Goal: Communication & Community: Answer question/provide support

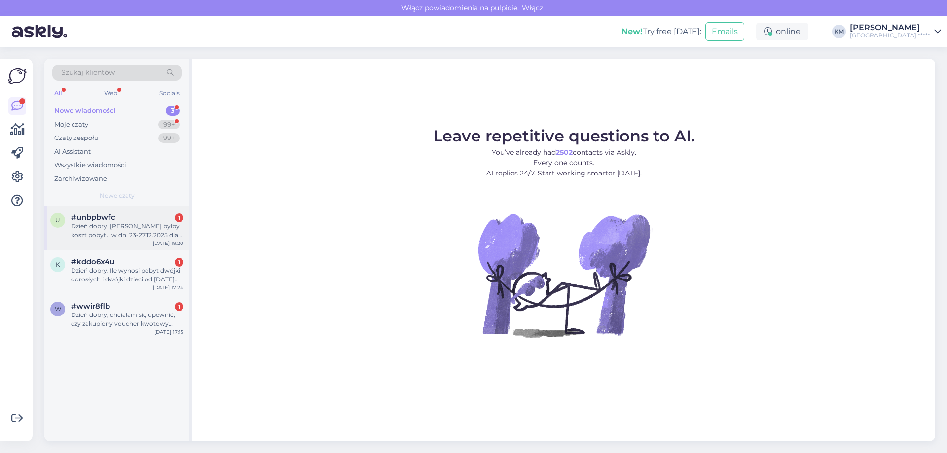
click at [107, 220] on span "#unbpbwfc" at bounding box center [93, 217] width 44 height 9
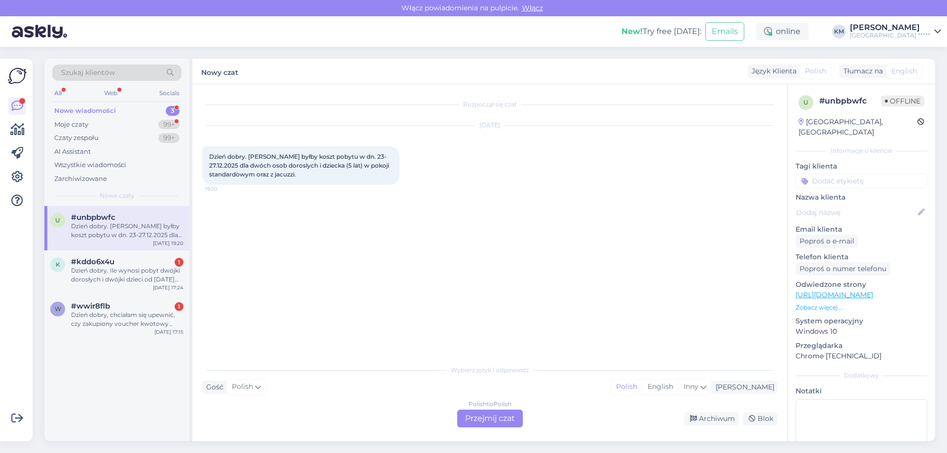
click at [511, 421] on div "Polish to Polish Przejmij czat" at bounding box center [490, 419] width 66 height 18
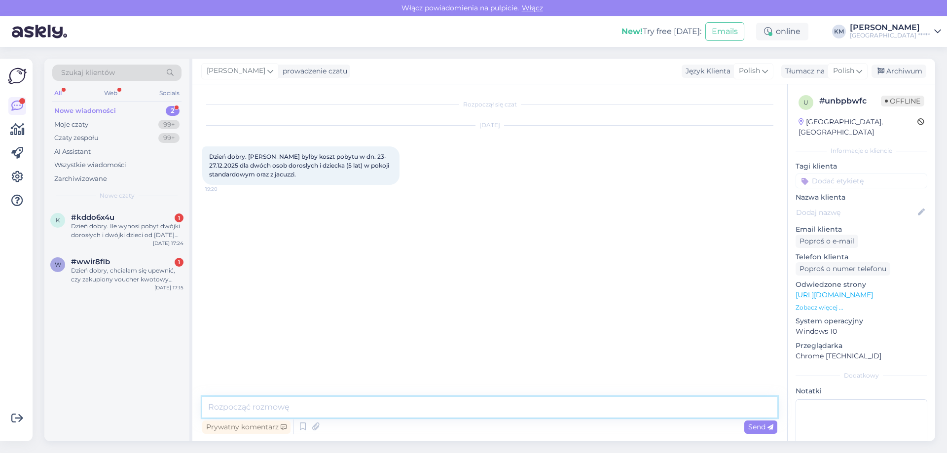
click at [332, 399] on textarea at bounding box center [489, 407] width 575 height 21
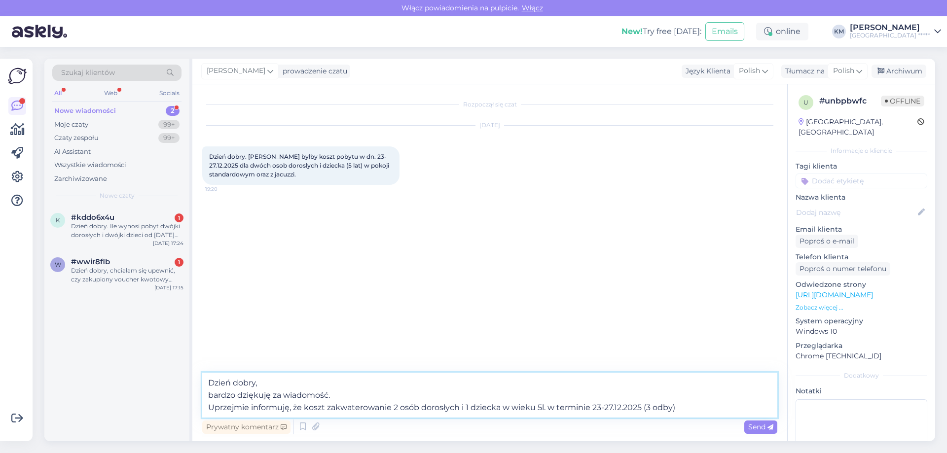
drag, startPoint x: 647, startPoint y: 407, endPoint x: 670, endPoint y: 408, distance: 23.7
click at [670, 408] on textarea "Dzień dobry, bardzo dziękuję za wiadomość. Uprzejmie informuję, że koszt zakwat…" at bounding box center [489, 395] width 575 height 45
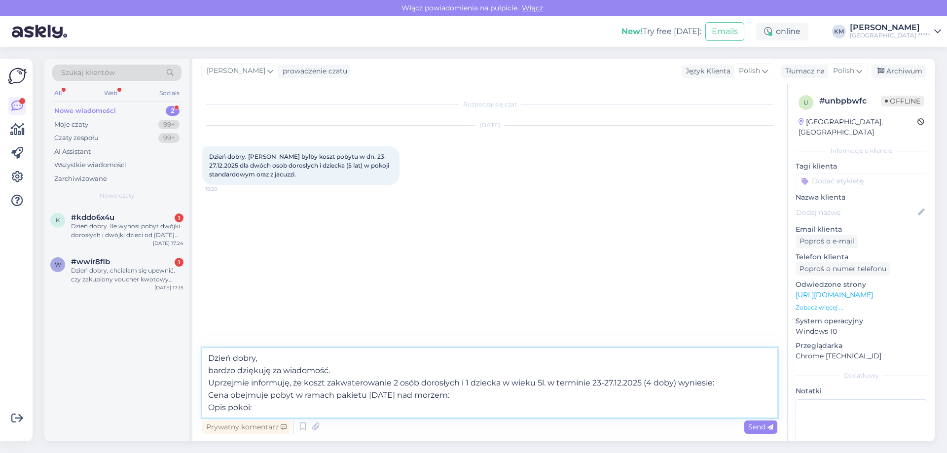
click at [731, 382] on textarea "Dzień dobry, bardzo dziękuję za wiadomość. Uprzejmie informuję, że koszt zakwat…" at bounding box center [489, 383] width 575 height 70
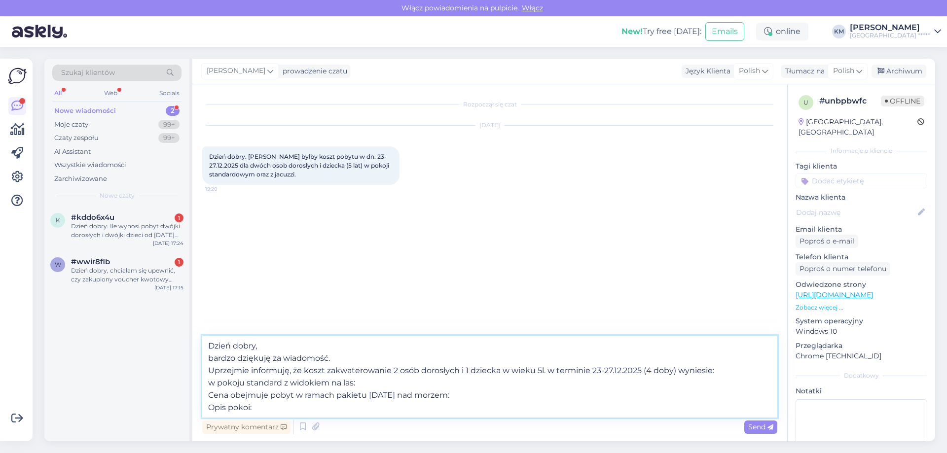
paste textarea "6154 zł"
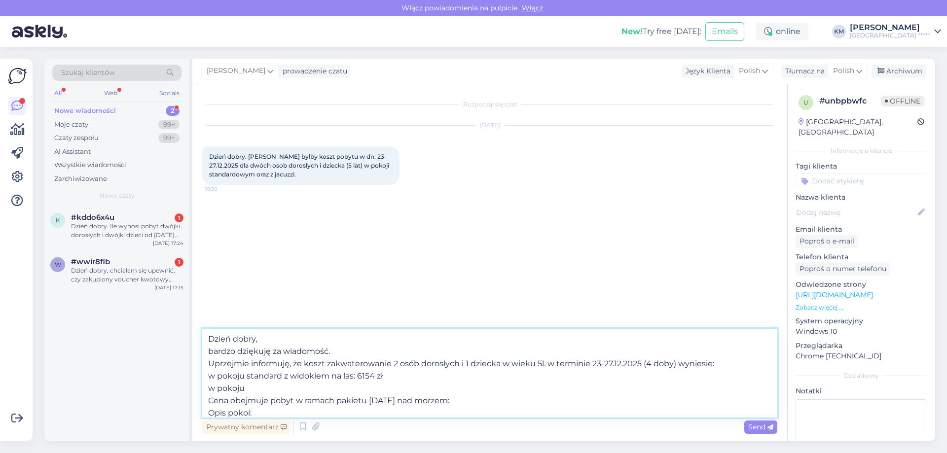
click at [257, 387] on textarea "Dzień dobry, bardzo dziękuję za wiadomość. Uprzejmie informuję, że koszt zakwat…" at bounding box center [489, 373] width 575 height 89
paste textarea "Deluxe z Jacuzzi® na tarasie"
drag, startPoint x: 251, startPoint y: 386, endPoint x: 246, endPoint y: 388, distance: 5.1
click at [246, 388] on textarea "Dzień dobry, bardzo dziękuję za wiadomość. Uprzejmie informuję, że koszt zakwat…" at bounding box center [489, 373] width 575 height 89
click at [387, 392] on textarea "Dzień dobry, bardzo dziękuję za wiadomość. Uprzejmie informuję, że koszt zakwat…" at bounding box center [489, 373] width 575 height 89
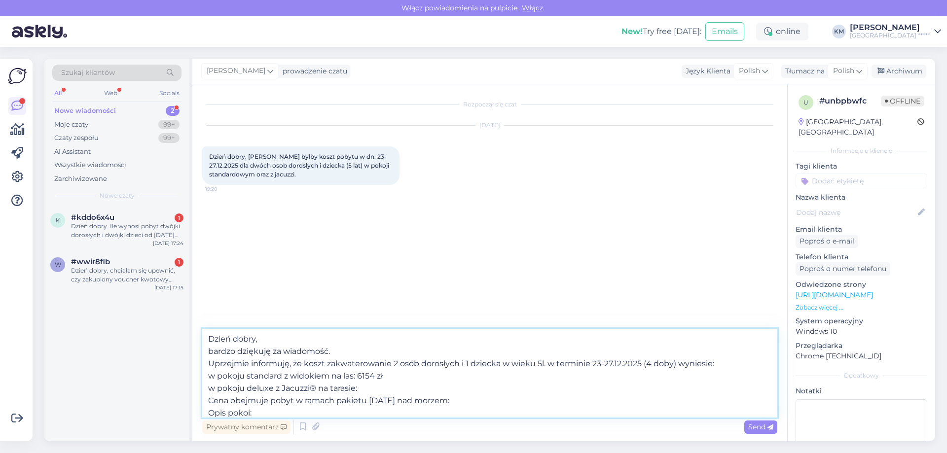
paste textarea "10 154 zł"
click at [209, 378] on textarea "Dzień dobry, bardzo dziękuję za wiadomość. Uprzejmie informuję, że koszt zakwat…" at bounding box center [489, 373] width 575 height 89
click at [204, 388] on textarea "Dzień dobry, bardzo dziękuję za wiadomość. Uprzejmie informuję, że koszt zakwat…" at bounding box center [489, 373] width 575 height 89
click at [411, 409] on textarea "Dzień dobry, bardzo dziękuję za wiadomość. Uprzejmie informuję, że koszt zakwat…" at bounding box center [489, 373] width 575 height 89
click at [522, 399] on textarea "Dzień dobry, bardzo dziękuję za wiadomość. Uprzejmie informuję, że koszt zakwat…" at bounding box center [489, 373] width 575 height 89
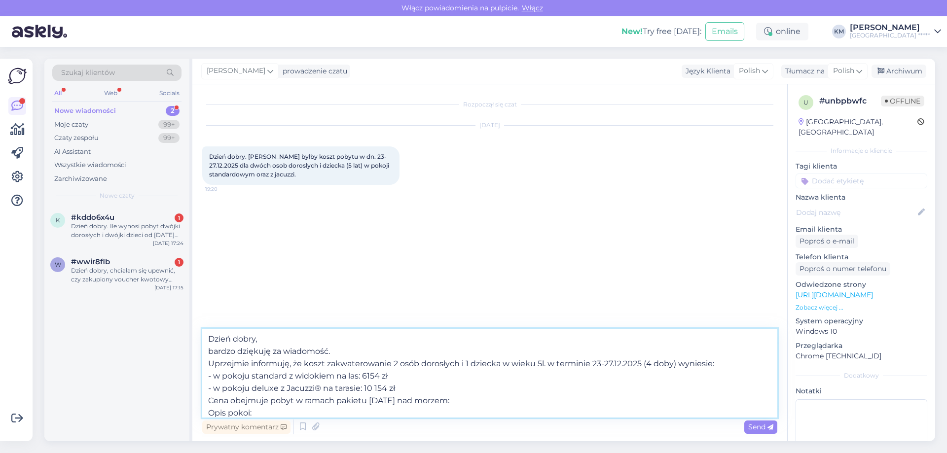
paste textarea "[URL][DOMAIN_NAME]"
click at [335, 403] on textarea "Dzień dobry, bardzo dziękuję za wiadomość. Uprzejmie informuję, że koszt zakwat…" at bounding box center [489, 373] width 575 height 89
paste textarea "[URL][DOMAIN_NAME]"
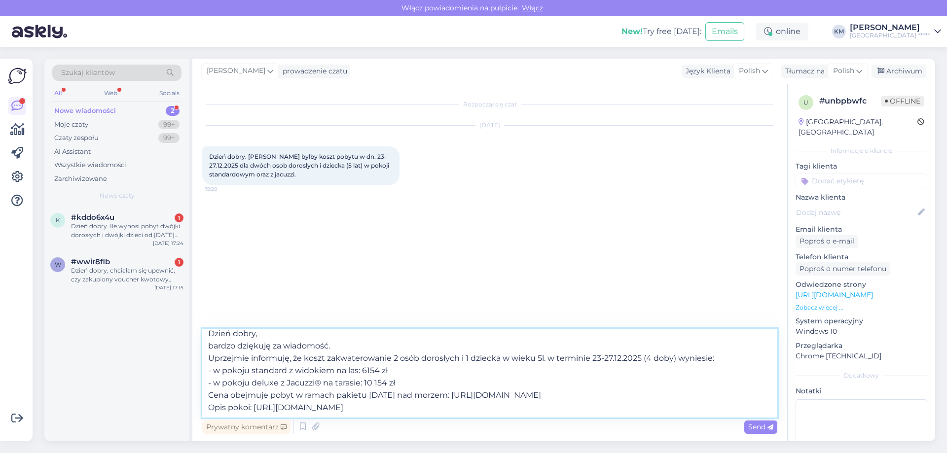
drag, startPoint x: 359, startPoint y: 358, endPoint x: 290, endPoint y: 357, distance: 68.6
click at [290, 357] on textarea "Dzień dobry, bardzo dziękuję za wiadomość. Uprzejmie informuję, że koszt zakwat…" at bounding box center [489, 373] width 575 height 89
click at [337, 409] on textarea "Dzień dobry, bardzo dziękuję za wiadomość. Uprzejmie informuję, że koszt zakwat…" at bounding box center [489, 373] width 575 height 89
click at [478, 405] on textarea "Dzień dobry, bardzo dziękuję za wiadomość. Uprzejmie informuję, że koszt zakwat…" at bounding box center [489, 373] width 575 height 89
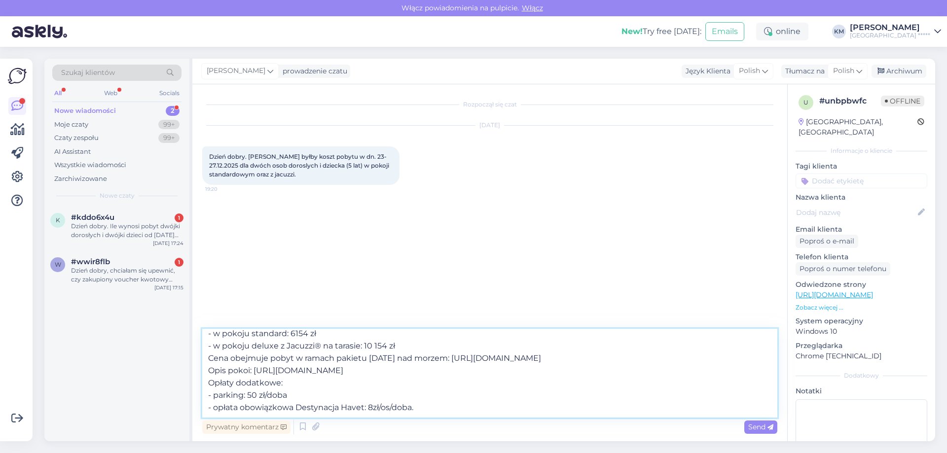
scroll to position [62, 0]
click at [304, 409] on textarea "Dzień dobry, bardzo dziękuję za wiadomość. Uprzejmie informuję, że koszt zakwat…" at bounding box center [489, 373] width 575 height 89
click at [365, 401] on textarea "Dzień dobry, bardzo dziękuję za wiadomość. Uprzejmie informuję, że koszt zakwat…" at bounding box center [489, 373] width 575 height 89
paste textarea "[URL][DOMAIN_NAME]"
click at [364, 400] on textarea "Dzień dobry, bardzo dziękuję za wiadomość. Uprzejmie informuję, że koszt zakwat…" at bounding box center [489, 373] width 575 height 89
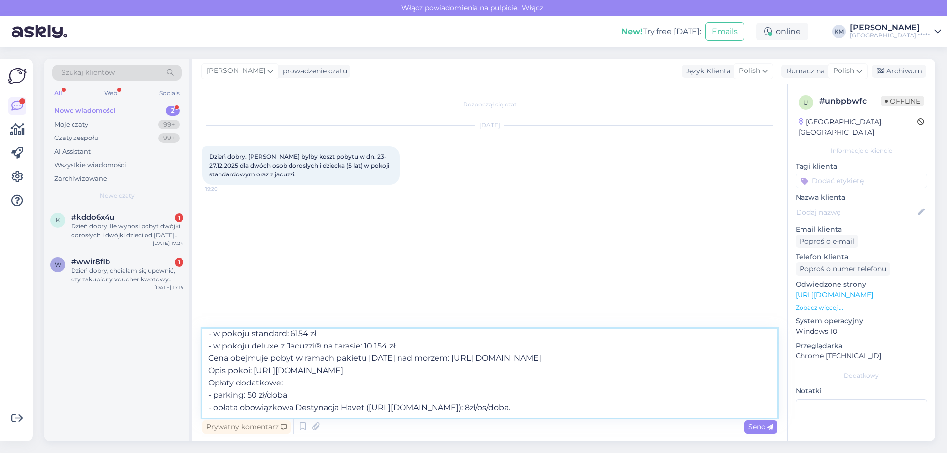
click at [376, 411] on textarea "Dzień dobry, bardzo dziękuję za wiadomość. Uprzejmie informuję, że koszt zakwat…" at bounding box center [489, 373] width 575 height 89
click at [338, 406] on textarea "Dzień dobry, bardzo dziękuję za wiadomość. Uprzejmie informuję, że koszt zakwat…" at bounding box center [489, 373] width 575 height 89
click at [463, 413] on textarea "Dzień dobry, bardzo dziękuję za wiadomość. Uprzejmie informuję, że koszt zakwat…" at bounding box center [489, 373] width 575 height 89
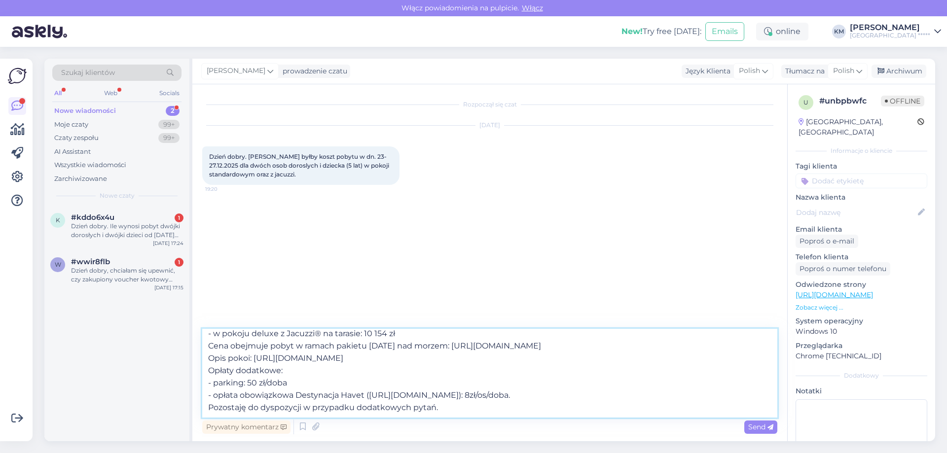
drag, startPoint x: 215, startPoint y: 405, endPoint x: 206, endPoint y: 406, distance: 8.9
click at [206, 406] on textarea "Dzień dobry, bardzo dziękuję za wiadomość. Uprzejmie informuję, że koszt zakwat…" at bounding box center [489, 373] width 575 height 89
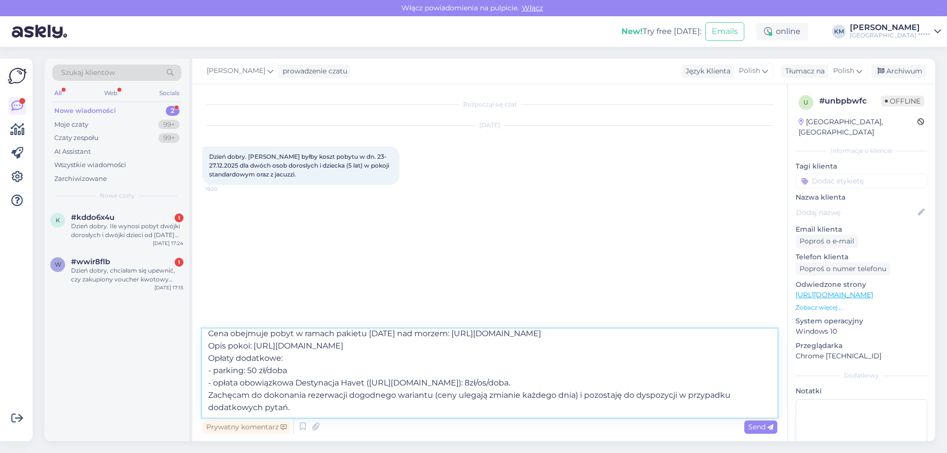
click at [285, 406] on textarea "Dzień dobry, bardzo dziękuję za wiadomość. Uprzejmie informuję, że koszt zakwat…" at bounding box center [489, 373] width 575 height 89
click at [285, 407] on textarea "Dzień dobry, bardzo dziękuję za wiadomość. Uprzejmie informuję, że koszt zakwat…" at bounding box center [489, 373] width 575 height 89
click at [533, 409] on textarea "Dzień dobry, bardzo dziękuję za wiadomość. Uprzejmie informuję, że koszt zakwat…" at bounding box center [489, 373] width 575 height 89
click at [597, 417] on textarea "Dzień dobry, bardzo dziękuję za wiadomość. Uprzejmie informuję, że koszt zakwat…" at bounding box center [489, 373] width 575 height 89
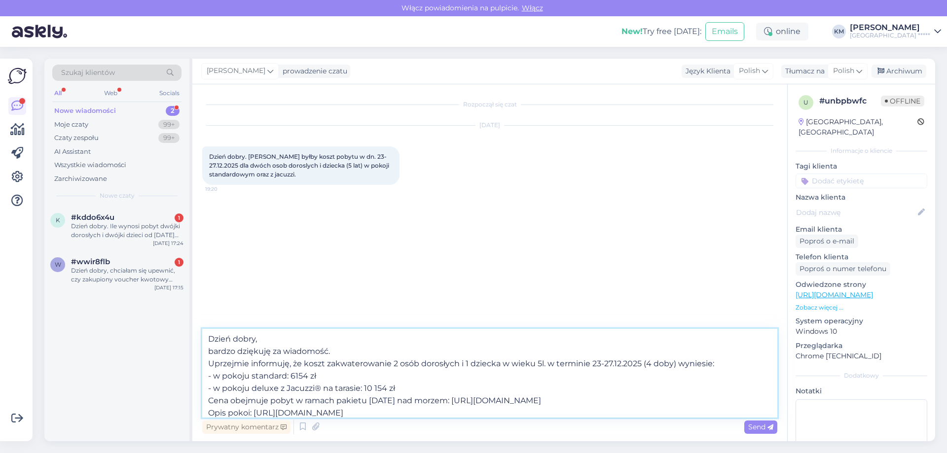
click at [547, 365] on textarea "Dzień dobry, bardzo dziękuję za wiadomość. Uprzejmie informuję, że koszt zakwat…" at bounding box center [489, 373] width 575 height 89
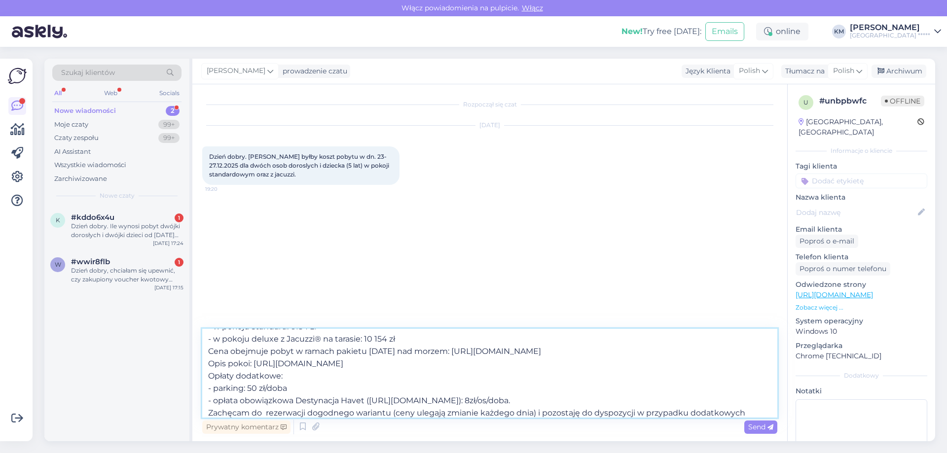
scroll to position [79, 0]
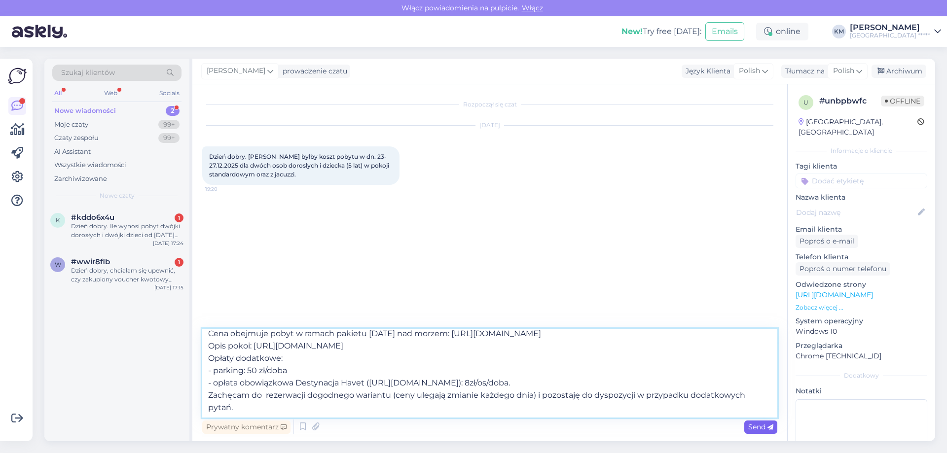
type textarea "Dzień dobry, bardzo dziękuję za wiadomość. Uprzejmie informuję, że koszt zakwat…"
click at [765, 425] on span "Send" at bounding box center [760, 427] width 25 height 9
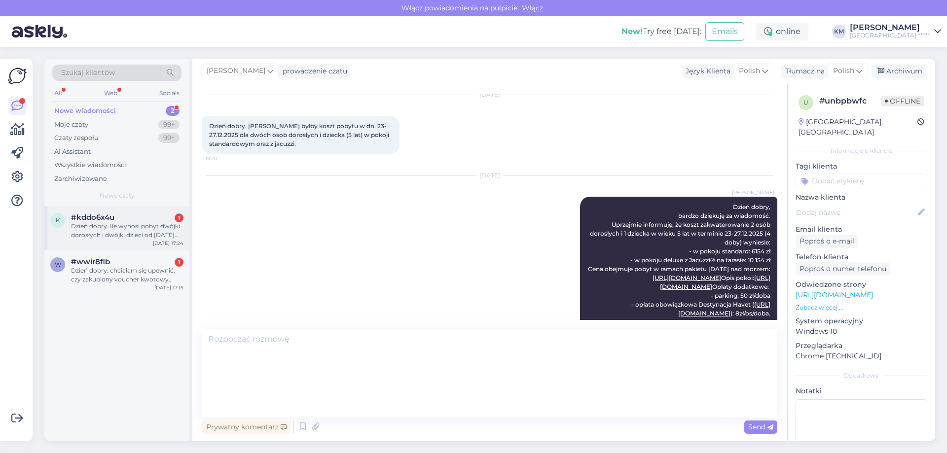
scroll to position [0, 0]
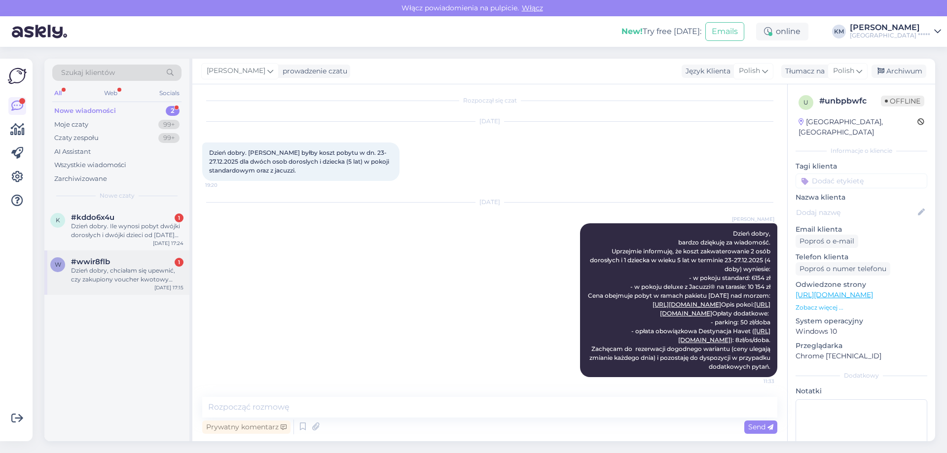
drag, startPoint x: 81, startPoint y: 228, endPoint x: 142, endPoint y: 285, distance: 82.7
click at [82, 229] on div "Dzień dobry. Ile wynosi pobyt dwójki dorosłych i dwójki dzieci od [DATE] do 24.…" at bounding box center [127, 231] width 112 height 18
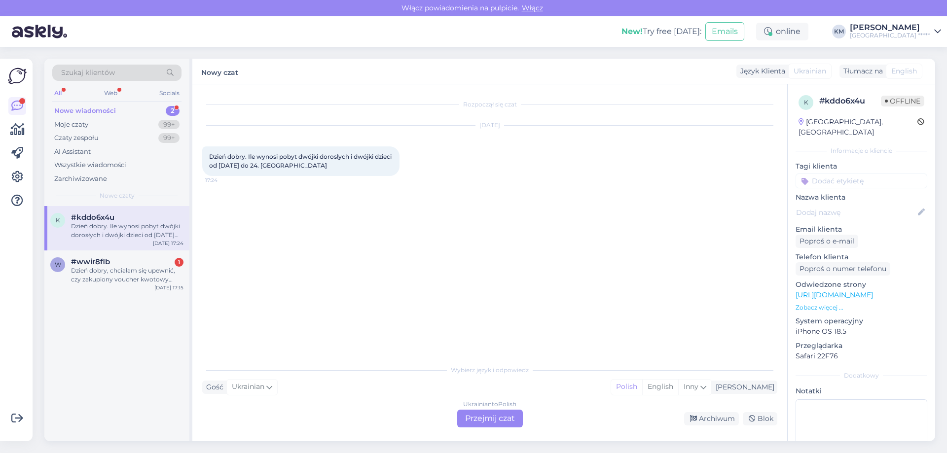
click at [343, 310] on div "Rozpoczął się czat [DATE] Dzień dobry. Ile wynosi pobyt dwójki dorosłych i dwój…" at bounding box center [494, 222] width 584 height 257
click at [497, 420] on div "Ukrainian to Polish Przejmij czat" at bounding box center [490, 419] width 66 height 18
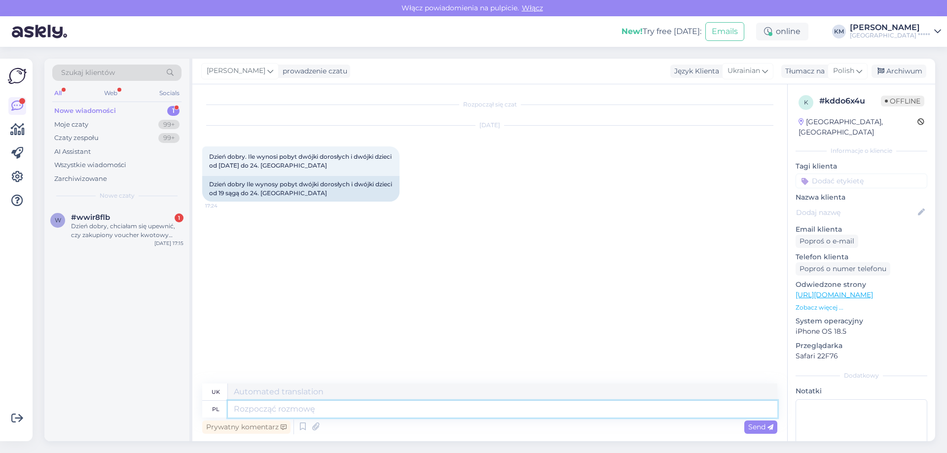
click at [354, 404] on textarea at bounding box center [502, 409] width 549 height 17
type textarea "Dzień d"
type textarea "День"
type textarea "Dzień dobry, dziękuję z"
type textarea "Доброго ранку, дякую."
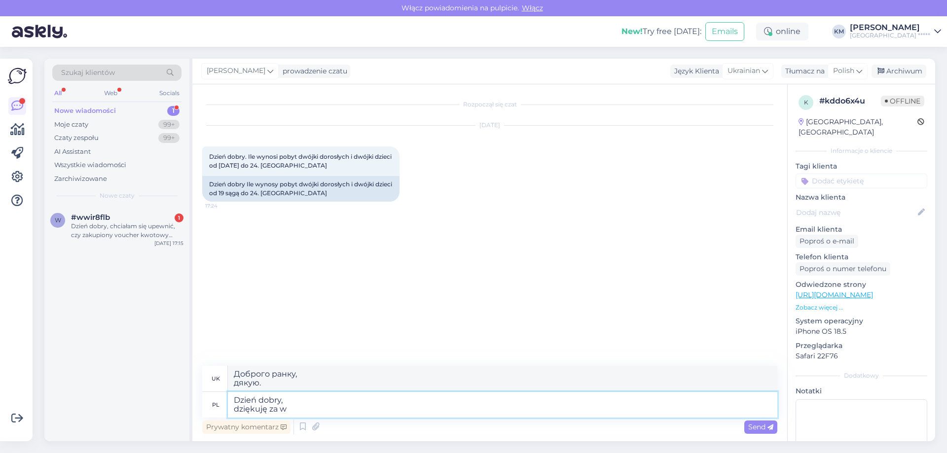
type textarea "Dzień dobry, dziękuję za wi"
type textarea "Доброго ранку, дякую за"
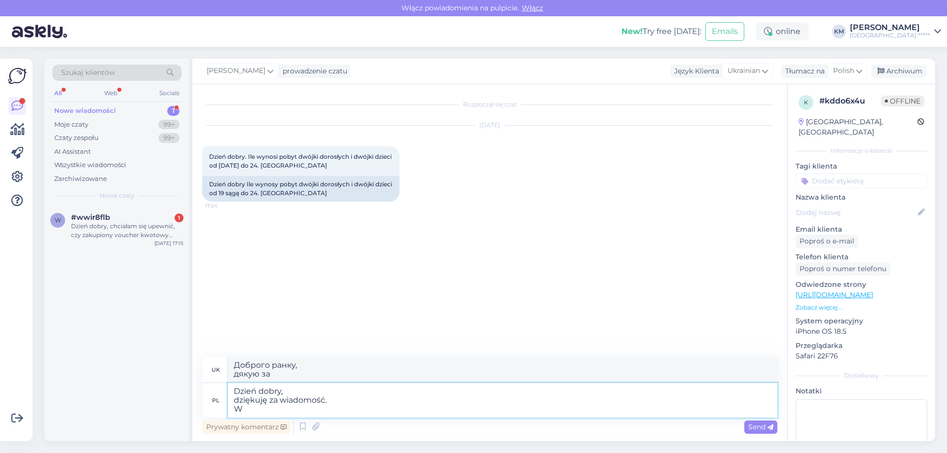
type textarea "Dzień dobry, dziękuję za wiadomość. W"
type textarea "Доброго ранку, дякую за ваше повідомлення. Вт"
type textarea "Dzień dobry, dziękuję za wiadomość. W tej chw"
type textarea "Доброго ранку, дякую за ваше повідомлення. У цьому"
type textarea "Dzień dobry, dziękuję za wiadomość. W tej chwili"
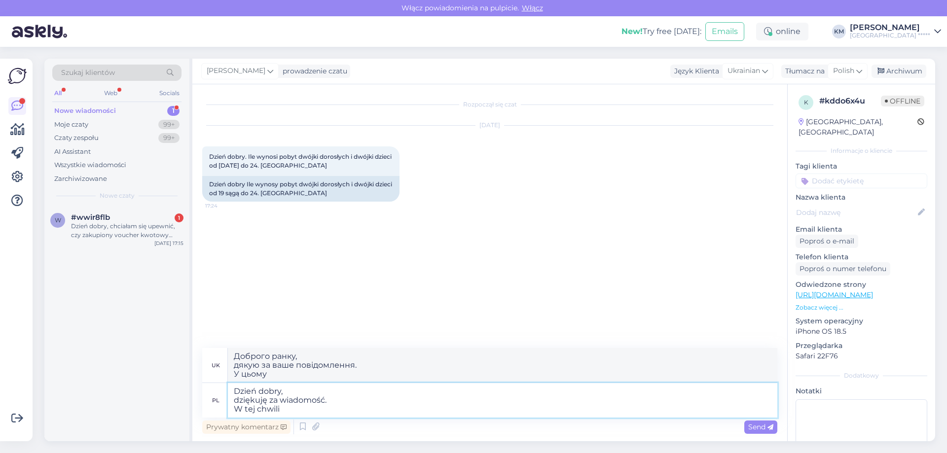
type textarea "Доброго ранку, дякую за ваше повідомлення. На даний момент"
type textarea "Dzień dobry, dziękuję za wiadomość. W"
type textarea "Доброго ранку, дякую за ваше повідомлення. У цьому"
type textarea "Dzień dobry, dziękuję za wiadomość. W"
type textarea "Доброго ранку, дякую за ваше повідомлення. Вт"
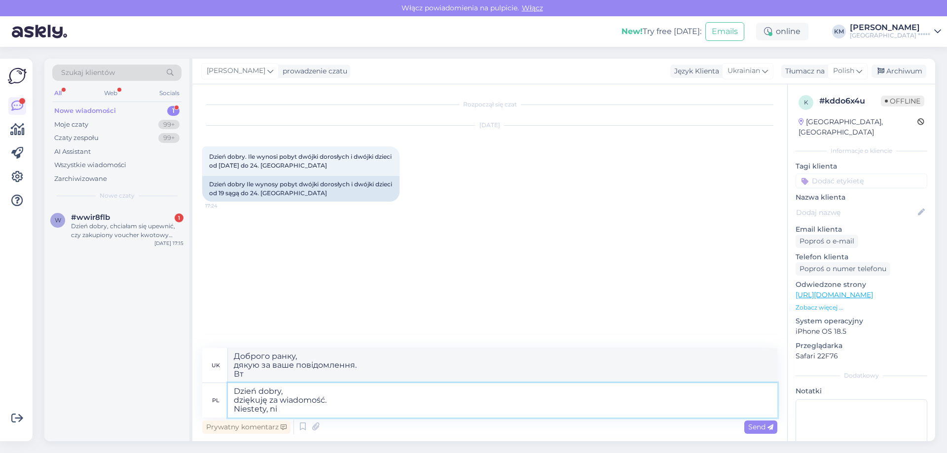
type textarea "Dzień dobry, dziękuję za wiadomość. Niestety, nie"
type textarea "Доброго ранку, Дякуємо за ваше повідомлення. На жаль,"
type textarea "Dzień dobry, dziękuję za wiadomość. Niestety, nie po"
type textarea "Доброго ранку, Дякуємо за ваше повідомлення. На жаль, ні"
type textarea "Dzień dobry, dziękuję za wiadomość. Niestety, nie posiadamy ju"
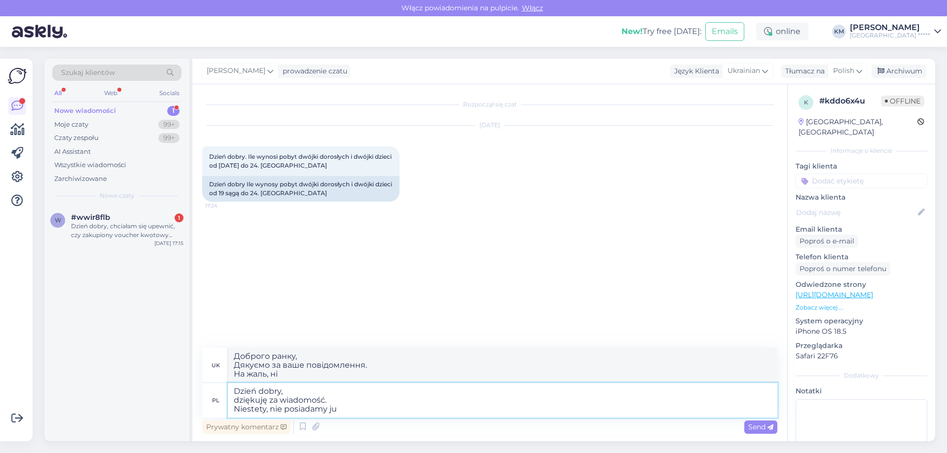
type textarea "Доброго ранку, Дякуємо за ваше повідомлення. На жаль, у нас немає"
type textarea "Dzień dobry, dziękuję za wiadomość. Niestety, nie posiadamy już wo"
type textarea "Доброго ранку, Дякуємо за ваше повідомлення. На жаль, цього товару у нас більше…"
type textarea "Dzień dobry, dziękuję za wiadomość. Niestety, nie posiadamy już wolnych po"
type textarea "Доброго ранку, Дякуємо за ваше повідомлення. На жаль, у нас більше немає вільни…"
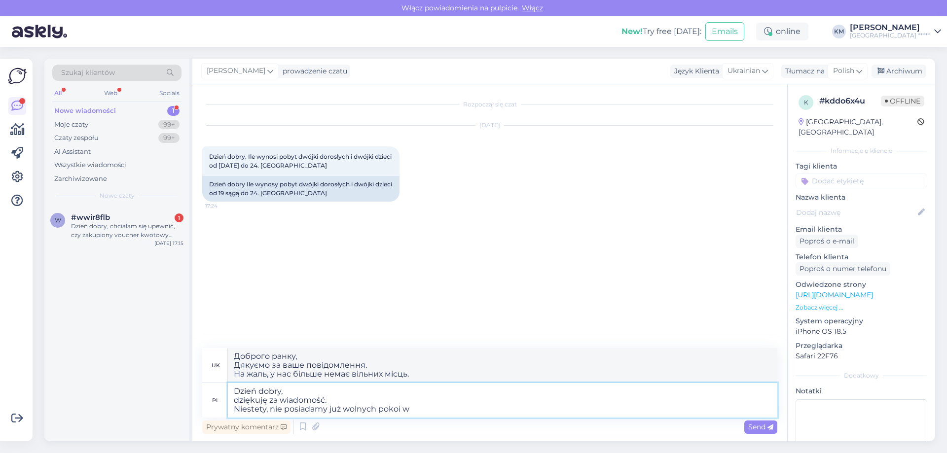
type textarea "Dzień dobry, dziękuję za wiadomość. Niestety, nie posiadamy już wolnych pokoi w…"
type textarea "Доброго ранку, Дякуємо за ваше повідомлення. На жаль, у нас більше немає вільни…"
type textarea "Dzień dobry, dziękuję za wiadomość. Niestety, nie posiadamy już wolnych pokoi w…"
type textarea "Доброго ранку, Дякуємо за ваше повідомлення. На жаль, у нас більше немає вільни…"
type textarea "Dzień dobry, dziękuję za wiadomość. Niestety, nie posiadamy już wolnych pokoi w…"
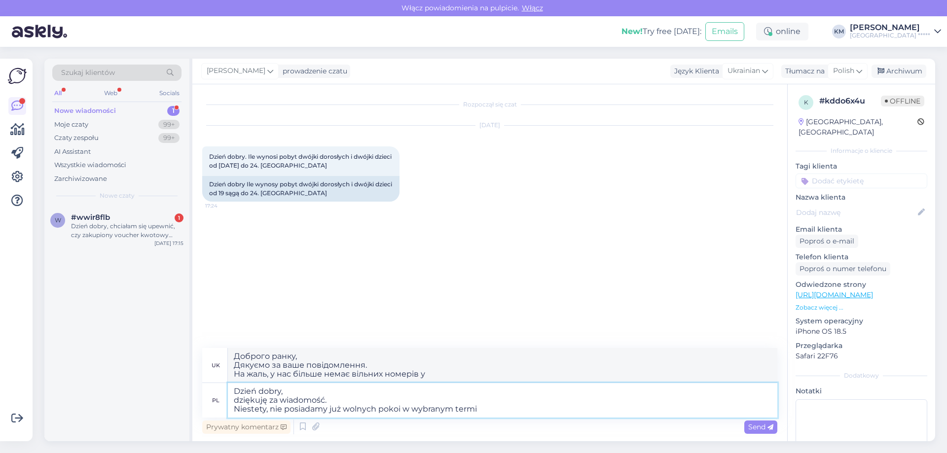
type textarea "Доброго ранку, Дякуємо за ваше повідомлення. На жаль, у нас більше немає вільни…"
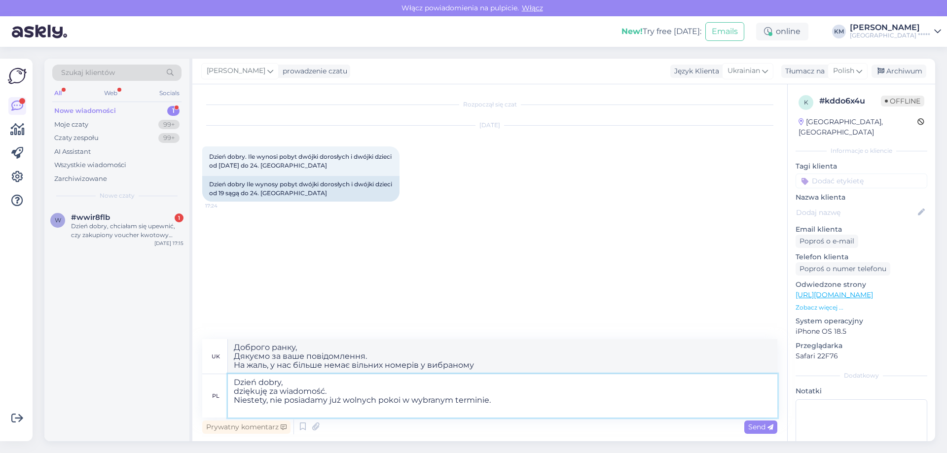
type textarea "Dzień dobry, dziękuję za wiadomość. Niestety, nie posiadamy już wolnych pokoi w…"
type textarea "Доброго ранку, дякуємо за ваше повідомлення. На жаль, у нас більше немає вільни…"
type textarea "Dzień dobry, dziękuję za wiadomość. Niestety, nie posiadamy już wolnych pokoi w…"
type textarea "Доброго ранку, Дякуємо за ваше повідомлення. На жаль, у нас більше немає вільни…"
type textarea "Dzień dobry, dziękuję za wiadomość. Niestety, nie posiadamy już wolnych pokoi w…"
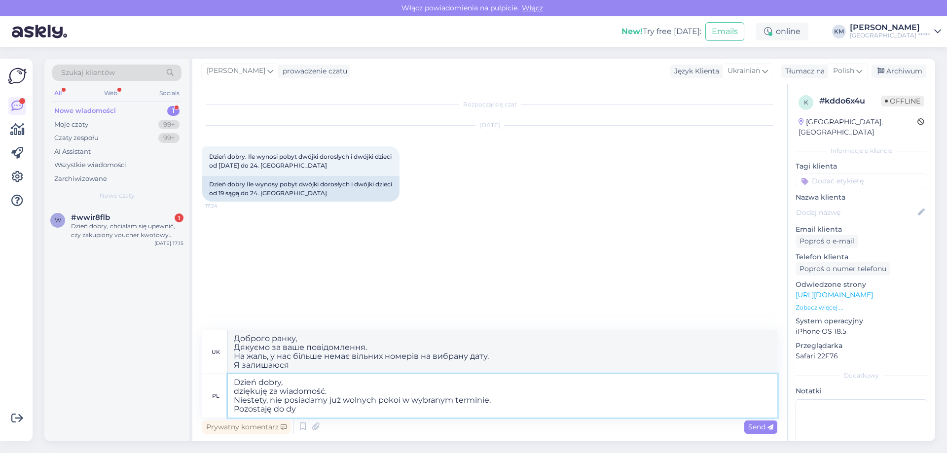
type textarea "Доброго ранку, Дякуємо за ваше повідомлення. На жаль, у нас більше немає вільни…"
type textarea "Dzień dobry, dziękuję za wiadomość. Niestety, nie posiadamy już wolnych pokoi w…"
type textarea "Доброго ранку, Дякуємо за ваше повідомлення. На жаль, у нас більше немає вільни…"
type textarea "Dzień dobry, dziękuję za wiadomość. Niestety, nie posiadamy już wolnych pokoi w…"
drag, startPoint x: 425, startPoint y: 363, endPoint x: 63, endPoint y: 274, distance: 372.8
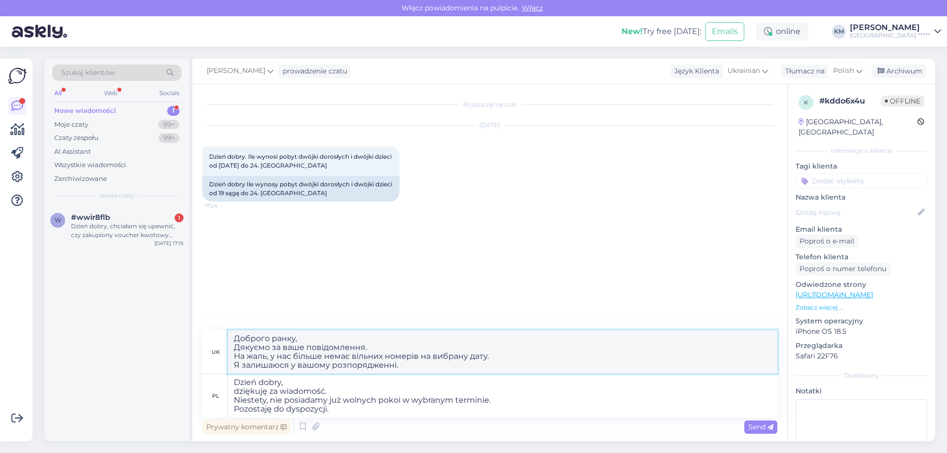
click at [63, 274] on div "Szukaj klientów All Web Socials Nowe wiadomości 1 Moje czaty 99+ Czaty zespołu …" at bounding box center [489, 250] width 891 height 383
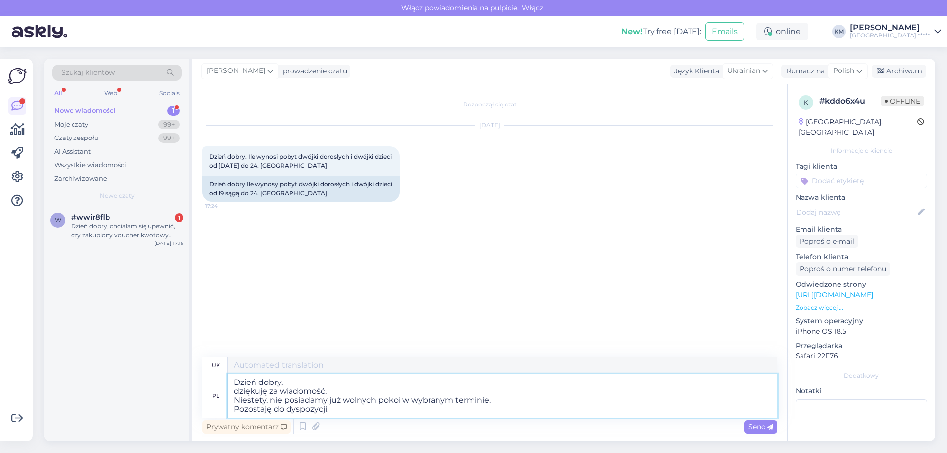
click at [506, 398] on textarea "Dzień dobry, dziękuję za wiadomość. Niestety, nie posiadamy już wolnych pokoi w…" at bounding box center [502, 395] width 549 height 43
drag, startPoint x: 506, startPoint y: 398, endPoint x: 404, endPoint y: 396, distance: 101.6
click at [404, 396] on textarea "Dzień dobry, dziękuję za wiadomość. Niestety, nie posiadamy już wolnych pokoi w…" at bounding box center [502, 395] width 549 height 43
type textarea "Dzień dobry, dziękuję za wiadomość. Niestety, nie posiadamy już wolnych pokoi w…"
type textarea "Доброго ранку, дякуємо за ваше повідомлення. На жаль, у нас більше немає вільни…"
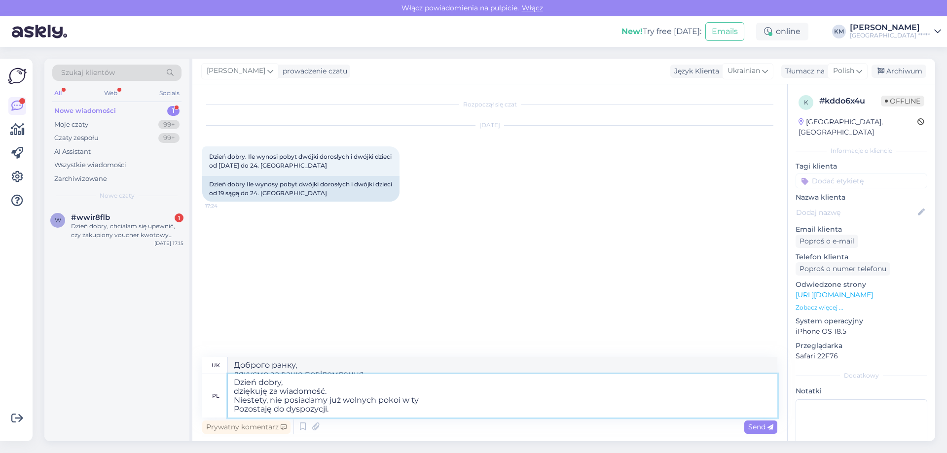
type textarea "Dzień dobry, dziękuję za wiadomość. Niestety, nie posiadamy już wolnych pokoi w…"
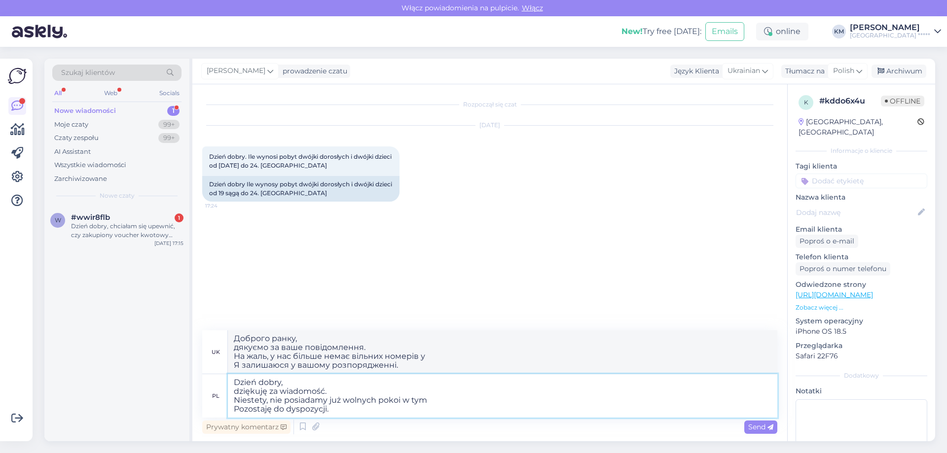
type textarea "Доброго ранку, Дякуємо за ваше повідомлення. На жаль, у нас більше немає вільни…"
type textarea "Dzień dobry, dziękuję za wiadomość. Niestety, nie posiadamy już wolnych pokoi w…"
type textarea "Доброго ранку, дякуємо за ваше повідомлення. На жаль, у нас більше немає вільни…"
type textarea "Dzień dobry, dziękuję za wiadomość. Niestety, nie posiadamy już wolnych pokoi w…"
type textarea "Доброго ранку, Дякуємо за ваше повідомлення. На жаль, цього місяця у нас більше…"
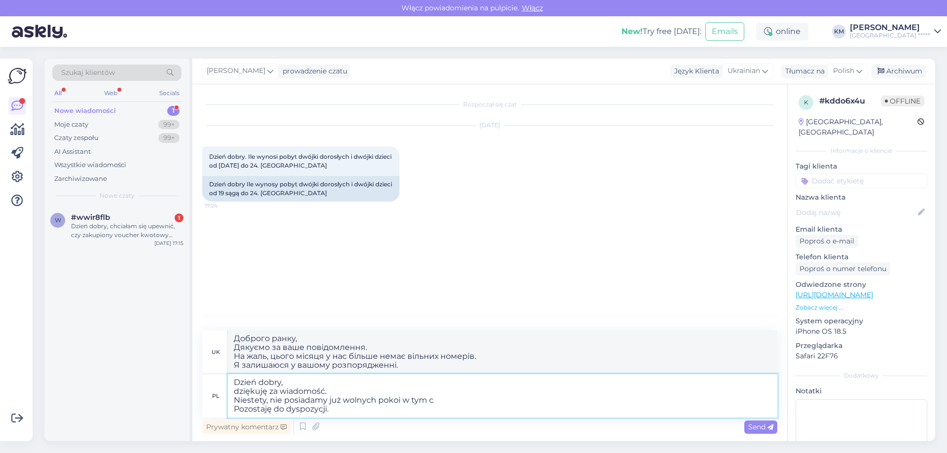
type textarea "Dzień dobry, dziękuję za wiadomość. Niestety, nie posiadamy już wolnych pokoi w…"
type textarea "Доброго ранку, дякуємо за ваше повідомлення. На жаль, у нас більше немає вільни…"
type textarea "Dzień dobry, dziękuję za wiadomość. Niestety, nie posiadamy już wolnych pokoi w…"
type textarea "Доброго ранку, Дякуємо за ваше повідомлення. На жаль, у нас більше немає вільни…"
type textarea "Dzień dobry, dziękuję za wiadomość. Niestety, nie posiadamy już wolnych pokoi w…"
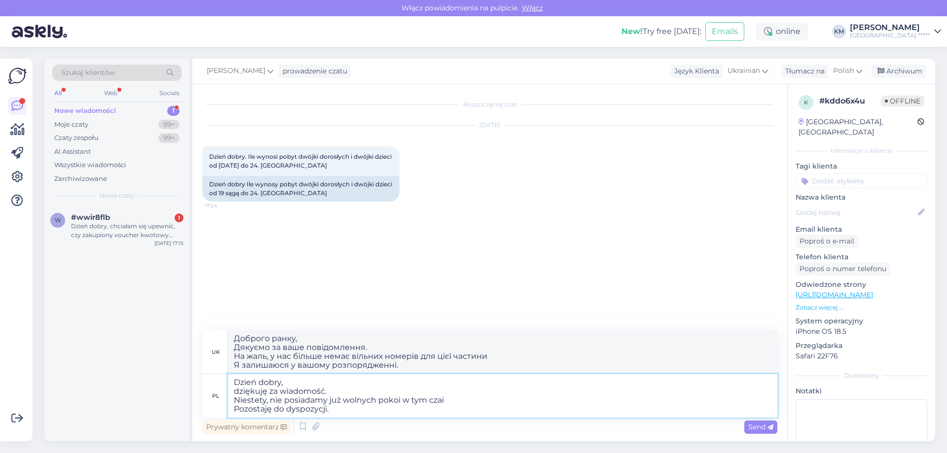
type textarea "Доброго ранку, Дякуємо за ваше повідомлення. На жаль, наразі у нас більше немає…"
type textarea "Dzień dobry, dziękuję za wiadomość. Niestety, nie posiadamy już wolnych pokoi w…"
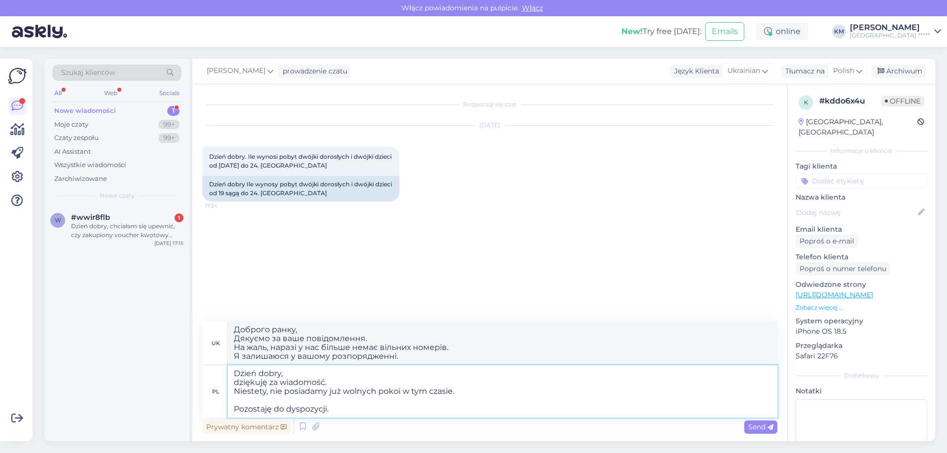
type textarea "Доброго ранку, Дякуємо за ваше повідомлення. На жаль, наразі у нас більше немає…"
type textarea "Dzień dobry, dziękuję za wiadomość. Niestety, nie posiadamy już wolnych pokoi w…"
type textarea "Доброго ранку, дякуємо за ваше повідомлення. На жаль, наразі у нас більше немає…"
type textarea "Dzień dobry, dziękuję za wiadomość. Niestety, nie posiadamy już wolnych pokoi w…"
type textarea "Доброго ранку, Дякуємо за ваше повідомлення. На жаль, наразі у нас більше немає…"
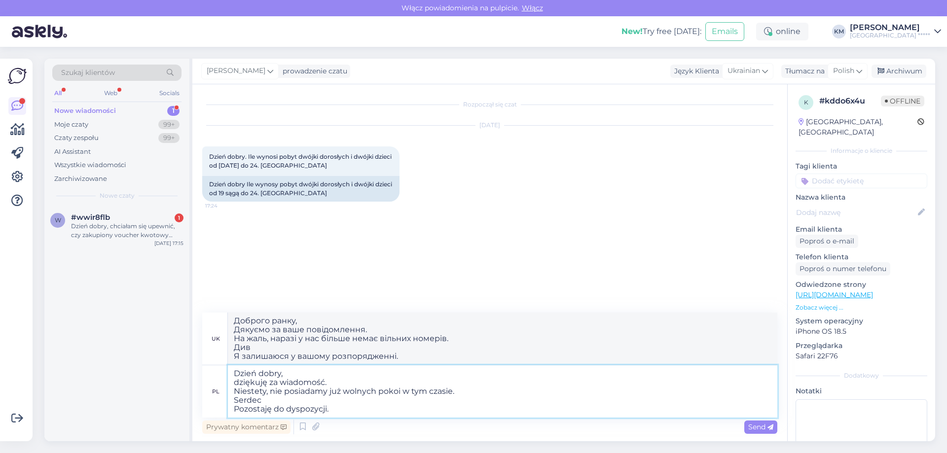
type textarea "Dzień dobry, dziękuję za wiadomość. Niestety, nie posiadamy już wolnych pokoi w…"
type textarea "Доброго ранку, Дякуємо за ваше повідомлення. На жаль, наразі у нас більше немає…"
type textarea "Dzień dobry, dziękuję za wiadomość. Niestety, nie posiadamy już wolnych pokoi w…"
type textarea "Доброго ранку, Дякуємо за ваше повідомлення. На жаль, наразі у нас більше немає…"
type textarea "Dzień dobry, dziękuję za wiadomość. Niestety, nie posiadamy już wolnych pokoi w…"
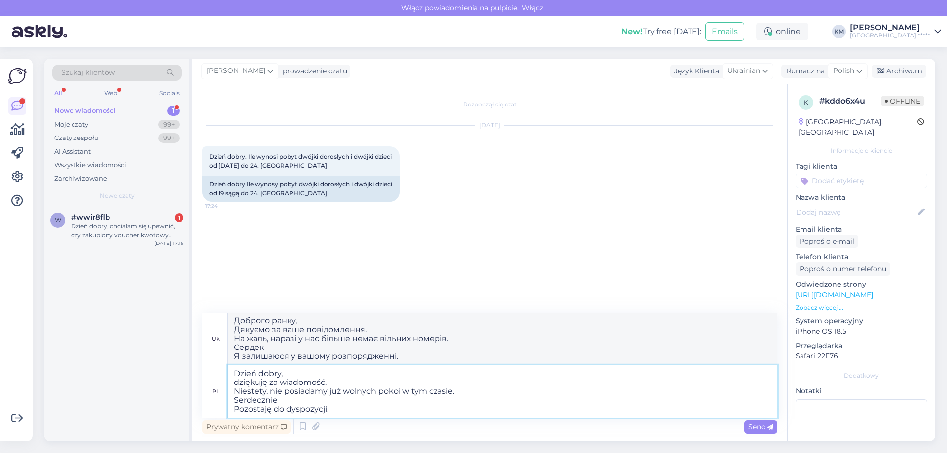
type textarea "Доброго ранку, Дякуємо за ваше повідомлення. На жаль, наразі у нас більше немає…"
type textarea "Dzień dobry, dziękuję za wiadomość. Niestety, nie posiadamy już wolnych pokoi w…"
type textarea "Доброго ранку, Дякуємо за ваше повідомлення. На жаль, наразі у нас більше немає…"
type textarea "Dzień dobry, dziękuję za wiadomość. Niestety, nie posiadamy już wolnych pokoi w…"
type textarea "Доброго ранку, Дякуємо за ваше повідомлення. На жаль, наразі у нас більше немає…"
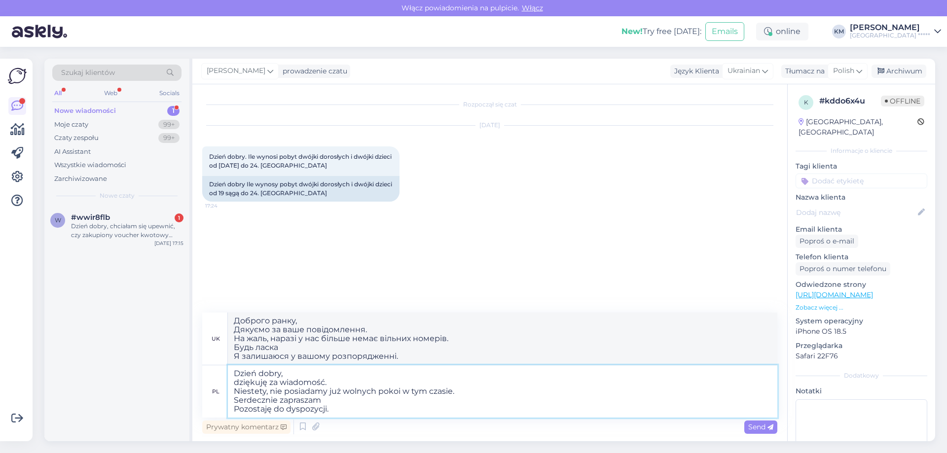
type textarea "Dzień dobry, dziękuję za wiadomość. Niestety, nie posiadamy już wolnych pokoi w…"
type textarea "Доброго ранку, Дякуємо за ваше повідомлення. На жаль, наразі у нас більше немає…"
type textarea "Dzień dobry, dziękuję za wiadomość. Niestety, nie posiadamy już wolnych pokoi w…"
type textarea "Доброго ранку, Дякуємо за ваше повідомлення. На жаль, наразі у нас більше немає…"
type textarea "Dzień dobry, dziękuję za wiadomość. Niestety, nie posiadamy już wolnych pokoi w…"
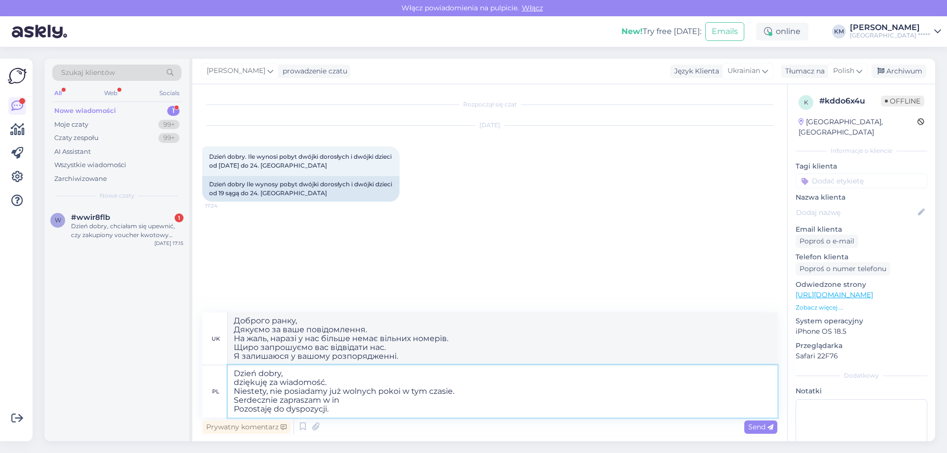
type textarea "Доброго ранку, Дякуємо за ваше повідомлення. На жаль, наразі у нас більше немає…"
type textarea "Dzień dobry, dziękuję za wiadomość. Niestety, nie posiadamy już wolnych pokoi w…"
type textarea "Доброго ранку, Дякуємо за ваше повідомлення. На жаль, наразі у нас більше немає…"
type textarea "Dzień dobry, dziękuję za wiadomość. Niestety, nie posiadamy już wolnych pokoi w…"
type textarea "Доброго ранку, Дякуємо за ваше повідомлення. На жаль, наразі у нас більше немає…"
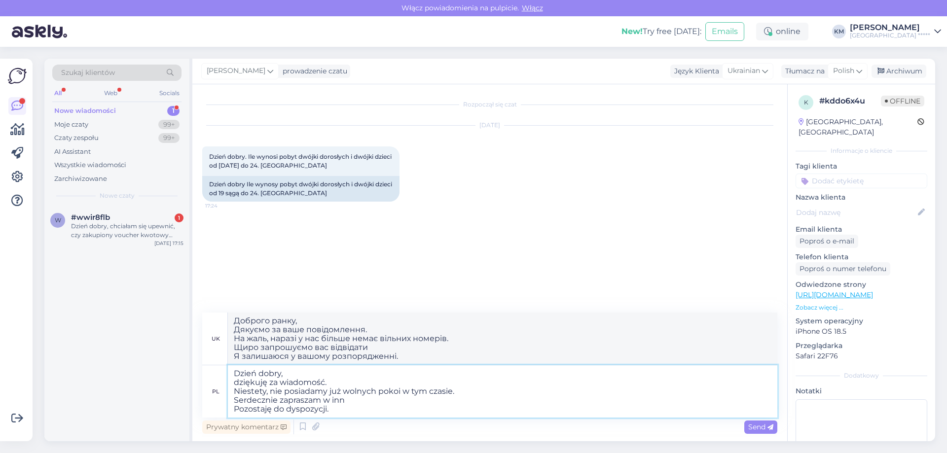
type textarea "Dzień dobry, dziękuję za wiadomość. Niestety, nie posiadamy już wolnych pokoi w…"
type textarea "Доброго ранку, Дякуємо за ваше повідомлення. На жаль, наразі у нас більше немає…"
type textarea "Dzień dobry, dziękuję za wiadomość. Niestety, nie posiadamy już wolnych pokoi w…"
type textarea "Доброго ранку, Дякуємо за ваше повідомлення. На жаль, наразі у нас більше немає…"
type textarea "Dzień dobry, dziękuję za wiadomość. Niestety, nie posiadamy już wolnych pokoi w…"
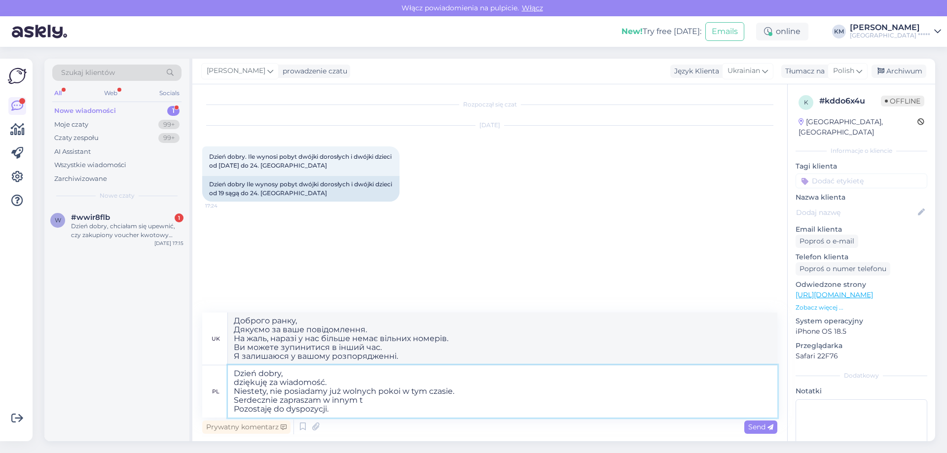
type textarea "Доброго ранку, Дякуємо за ваше повідомлення. На жаль, наразі у нас більше немає…"
type textarea "Dzień dobry, dziękuję za wiadomość. Niestety, nie posiadamy już wolnych pokoi w…"
type textarea "Доброго ранку, Дякуємо за ваше повідомлення. На жаль, наразі у нас більше немає…"
click at [315, 412] on textarea "Dzień dobry, dziękuję za wiadomość. Niestety, nie posiadamy już wolnych pokoi w…" at bounding box center [502, 391] width 549 height 52
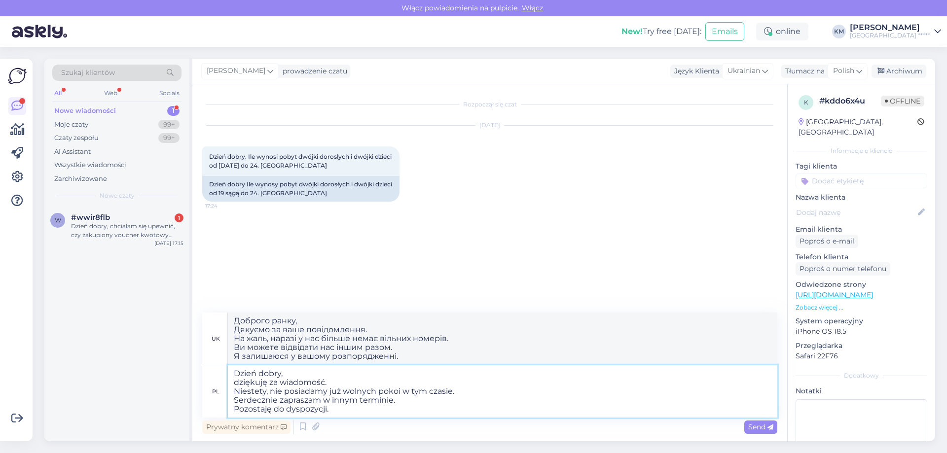
click at [315, 412] on textarea "Dzień dobry, dziękuję za wiadomość. Niestety, nie posiadamy już wolnych pokoi w…" at bounding box center [502, 391] width 549 height 52
type textarea "Dzień dobry, dziękuję za wiadomość. Niestety, nie posiadamy już wolnych pokoi w…"
type textarea "Доброго ранку, Дякуємо за ваше повідомлення. На жаль, наразі у нас більше немає…"
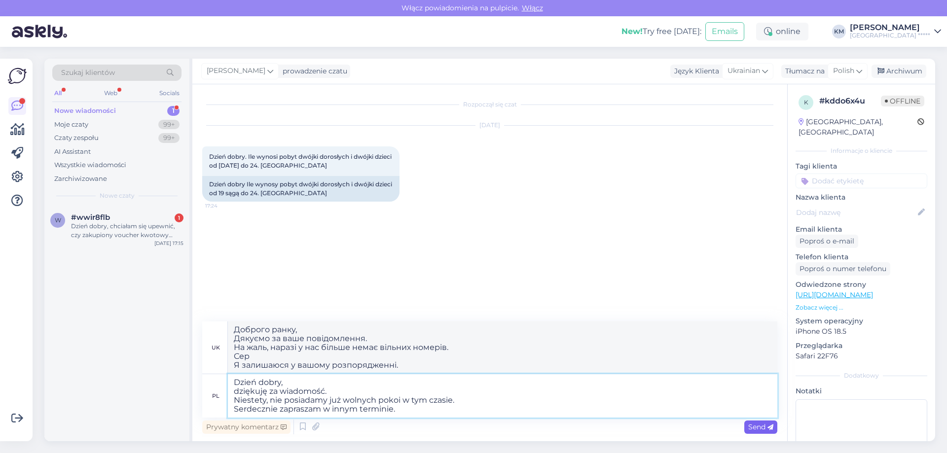
type textarea "Dzień dobry, dziękuję za wiadomość. Niestety, nie posiadamy już wolnych pokoi w…"
click at [753, 431] on span "Send" at bounding box center [760, 427] width 25 height 9
type textarea "Доброго ранку, Дякуємо за ваше повідомлення. На жаль, наразі у нас більше немає…"
click at [147, 235] on div "Dzień dobry, chciałam się upewnić, czy zakupiony voucher kwotowy można wykorzys…" at bounding box center [127, 231] width 112 height 18
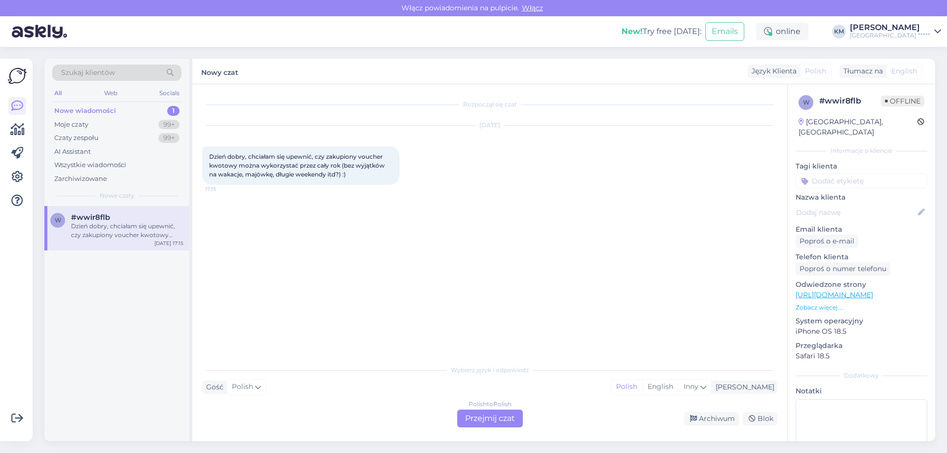
click at [493, 419] on div "Polish to Polish Przejmij czat" at bounding box center [490, 419] width 66 height 18
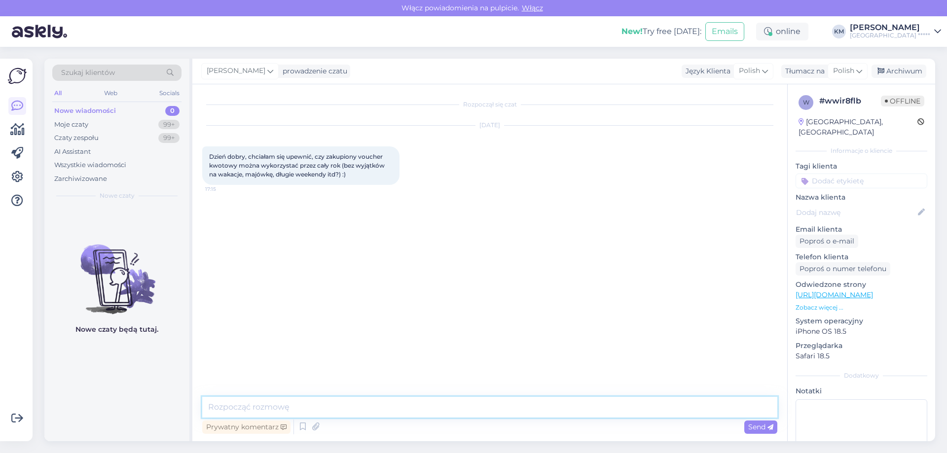
click at [400, 407] on textarea at bounding box center [489, 407] width 575 height 21
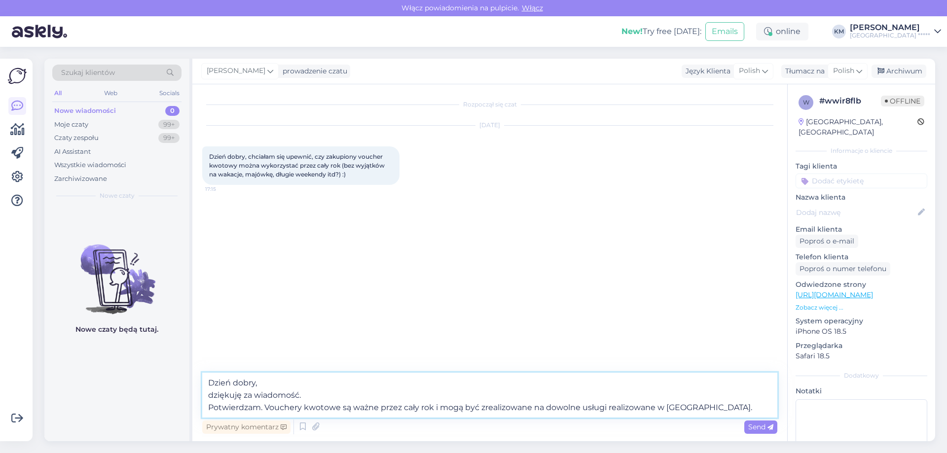
click at [485, 404] on textarea "Dzień dobry, dziękuję za wiadomość. Potwierdzam. Vouchery kwotowe są ważne prze…" at bounding box center [489, 395] width 575 height 45
type textarea "Dzień dobry, dziękuję za wiadomość. Potwierdzam. Vouchery kwotowe są ważne prze…"
click at [753, 429] on span "Send" at bounding box center [760, 427] width 25 height 9
